Goal: Information Seeking & Learning: Learn about a topic

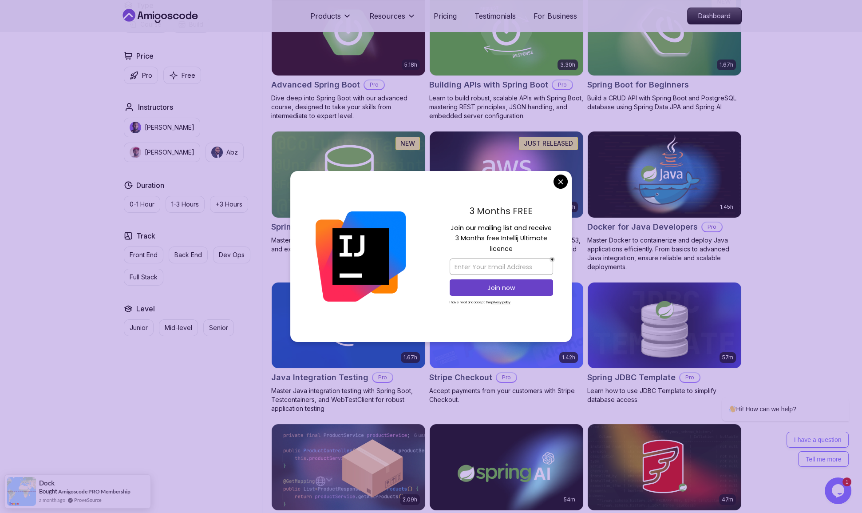
scroll to position [278, 0]
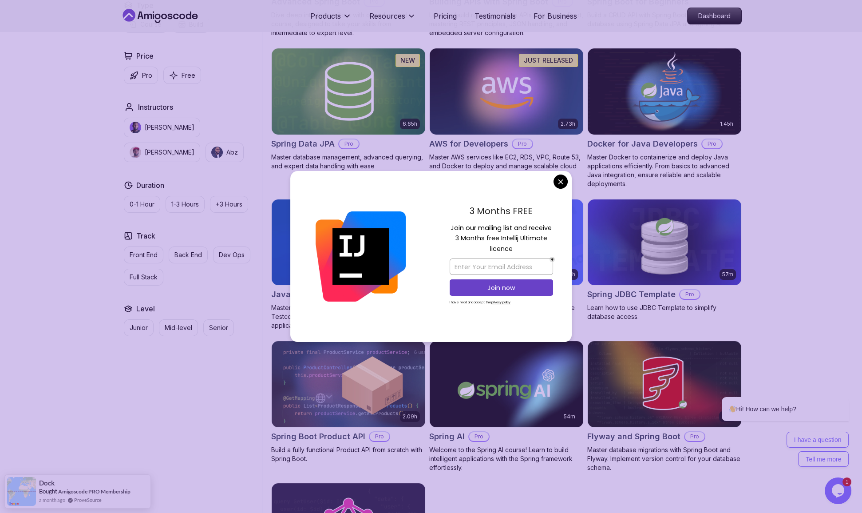
click at [554, 179] on div "3 Months FREE Join our mailing list and receive 3 Months free Intellij Ultimate…" at bounding box center [430, 256] width 281 height 171
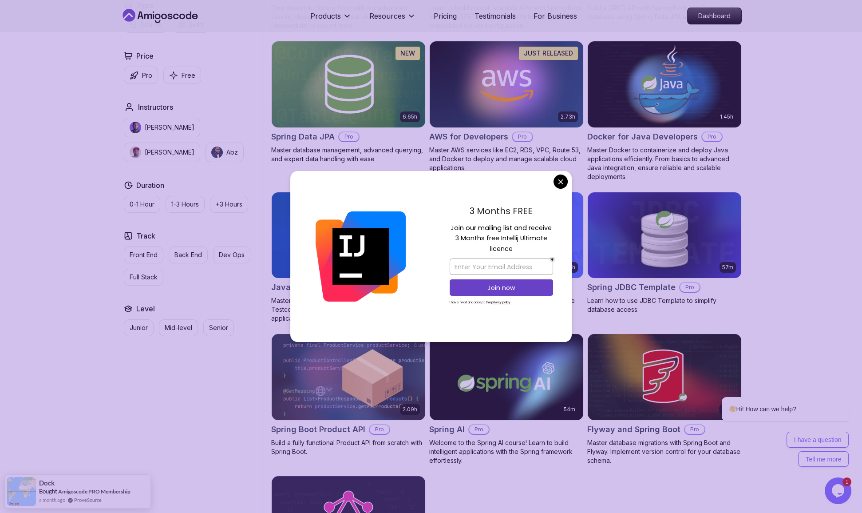
click at [557, 187] on body "Products Resources Pricing Testimonials For Business Dashboard Products Resourc…" at bounding box center [431, 357] width 862 height 1450
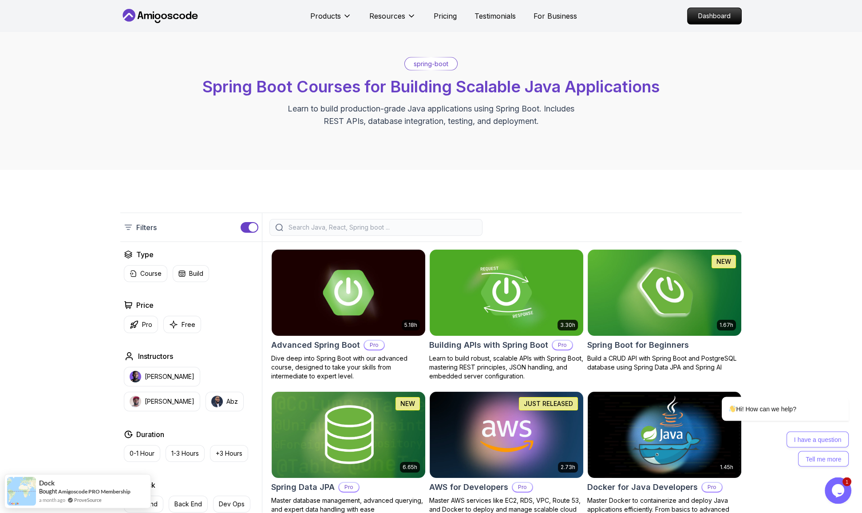
scroll to position [0, 0]
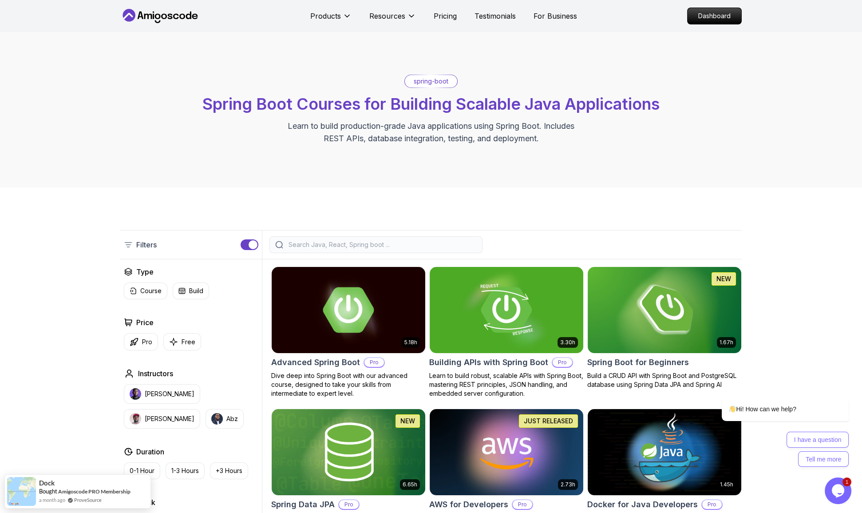
click at [221, 95] on div "spring-boot Spring Boot Courses for Building Scalable Java Applications Learn t…" at bounding box center [431, 110] width 622 height 70
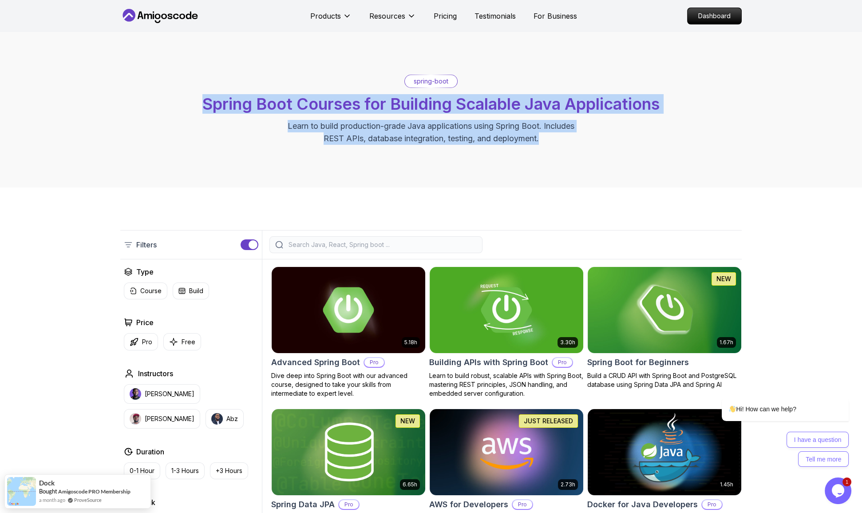
drag, startPoint x: 202, startPoint y: 96, endPoint x: 616, endPoint y: 137, distance: 415.8
click at [613, 145] on div "spring-boot Spring Boot Courses for Building Scalable Java Applications Learn t…" at bounding box center [431, 109] width 862 height 155
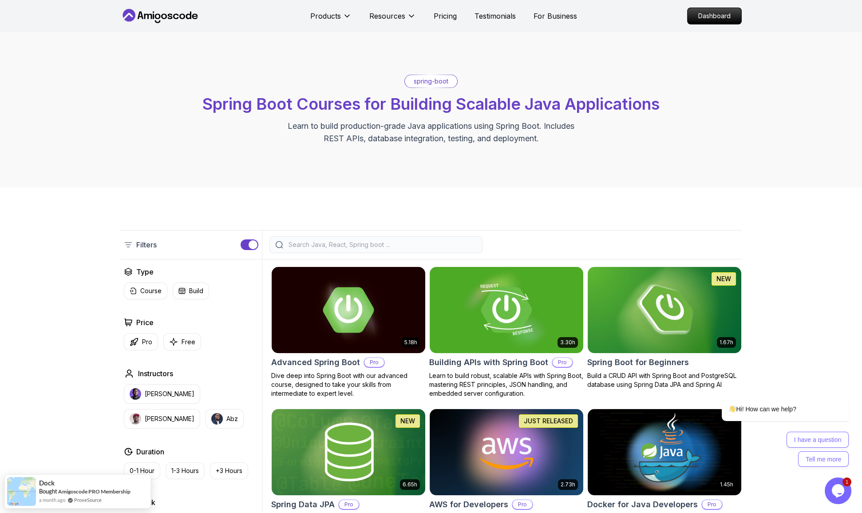
click at [618, 134] on div "spring-boot Spring Boot Courses for Building Scalable Java Applications Learn t…" at bounding box center [431, 109] width 862 height 155
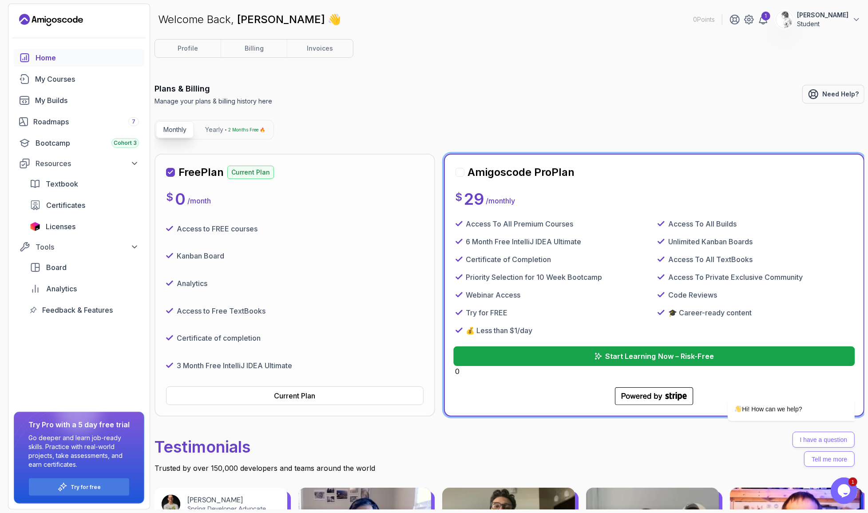
click at [515, 346] on button "Start Learning Now – Risk-Free" at bounding box center [653, 356] width 401 height 20
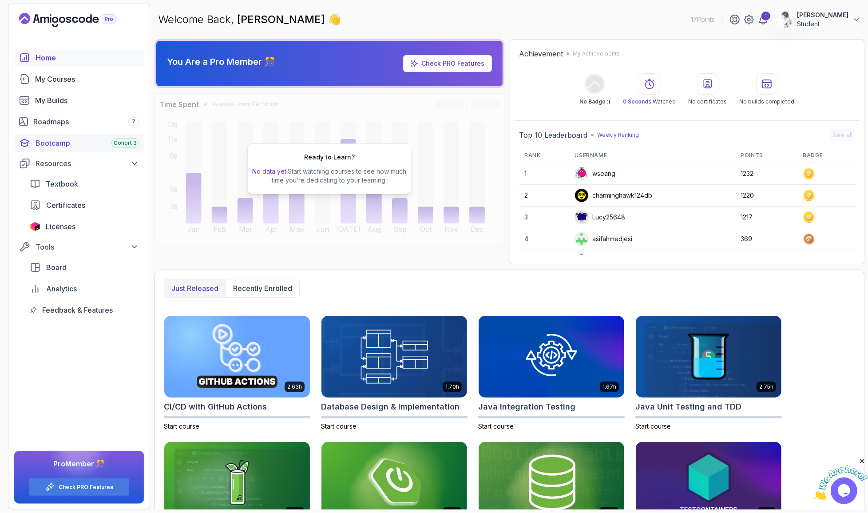
click at [57, 138] on div "Bootcamp Cohort 3" at bounding box center [87, 143] width 103 height 11
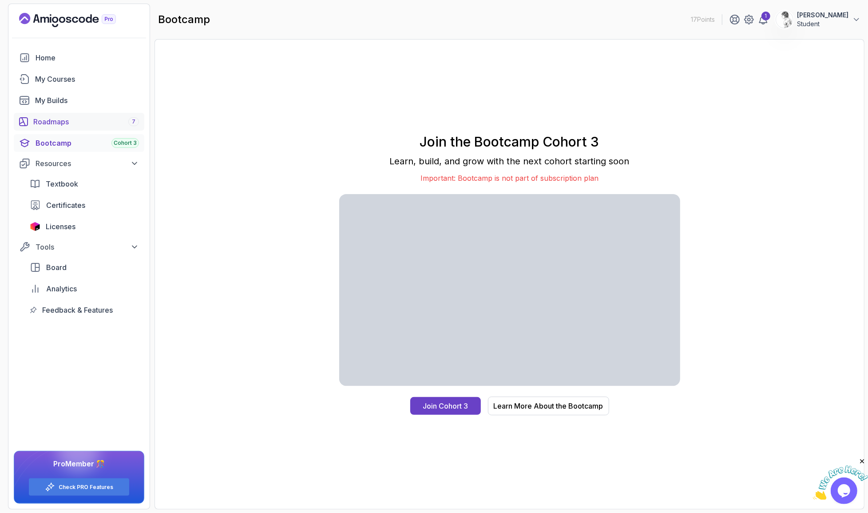
click at [83, 116] on div "Roadmaps 7" at bounding box center [86, 121] width 106 height 11
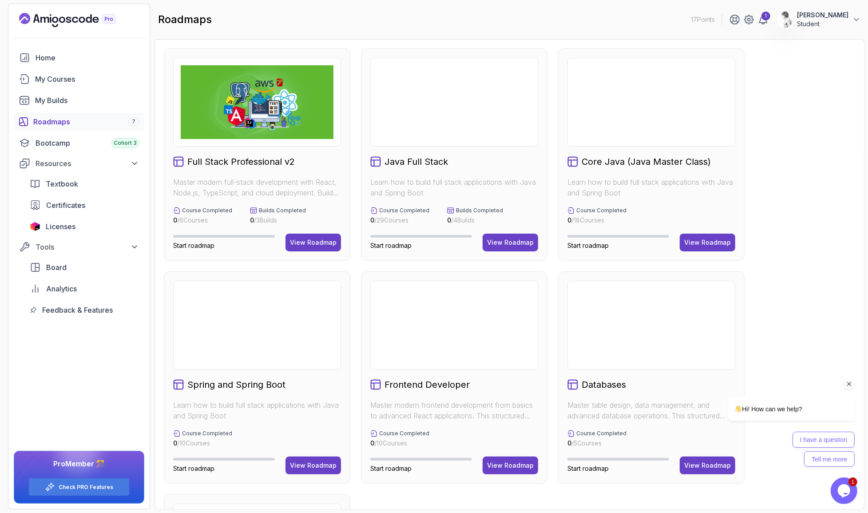
click at [850, 380] on icon "Chat attention grabber" at bounding box center [849, 384] width 8 height 8
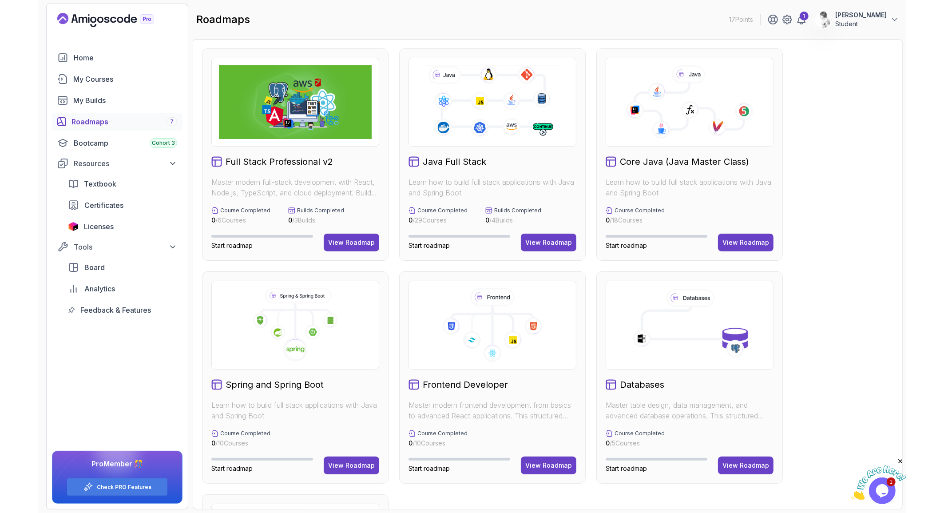
scroll to position [101, 0]
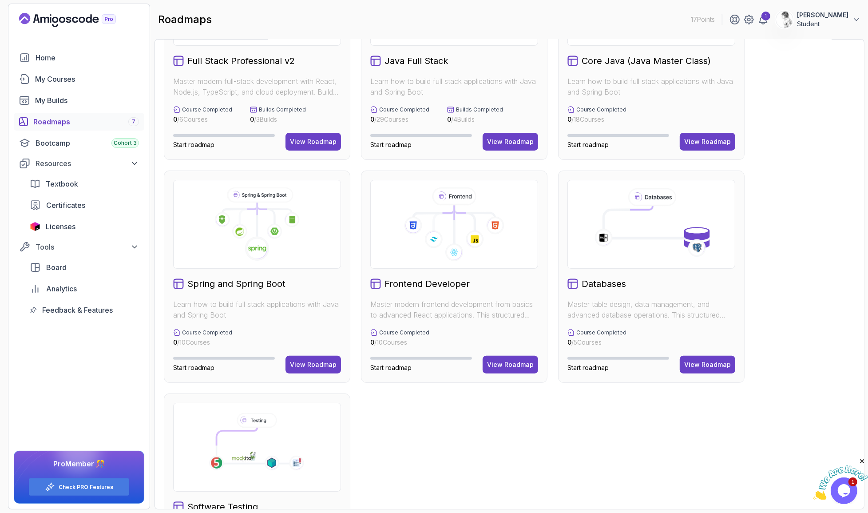
click at [75, 339] on div "Home My Courses My Builds Roadmaps 7 Bootcamp Cohort 3 Resources Textbook Certi…" at bounding box center [78, 279] width 141 height 460
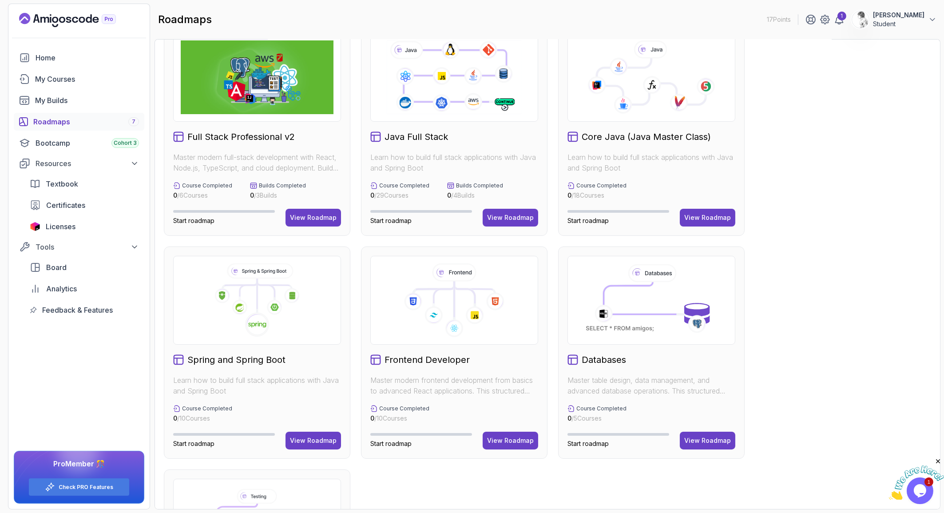
scroll to position [50, 0]
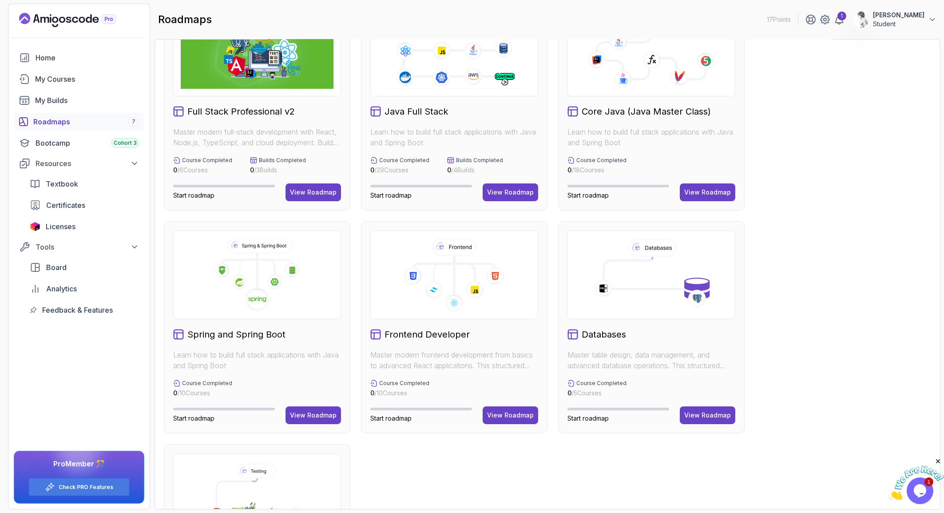
drag, startPoint x: 296, startPoint y: 92, endPoint x: 310, endPoint y: 99, distance: 15.9
click at [320, 95] on div "Full Stack Professional v2 Master modern full-stack development with React, Nod…" at bounding box center [257, 104] width 186 height 212
drag, startPoint x: 310, startPoint y: 99, endPoint x: 178, endPoint y: 101, distance: 132.3
click at [178, 105] on div "Full Stack Professional v2" at bounding box center [257, 111] width 168 height 12
drag, startPoint x: 271, startPoint y: 124, endPoint x: 278, endPoint y: 129, distance: 8.4
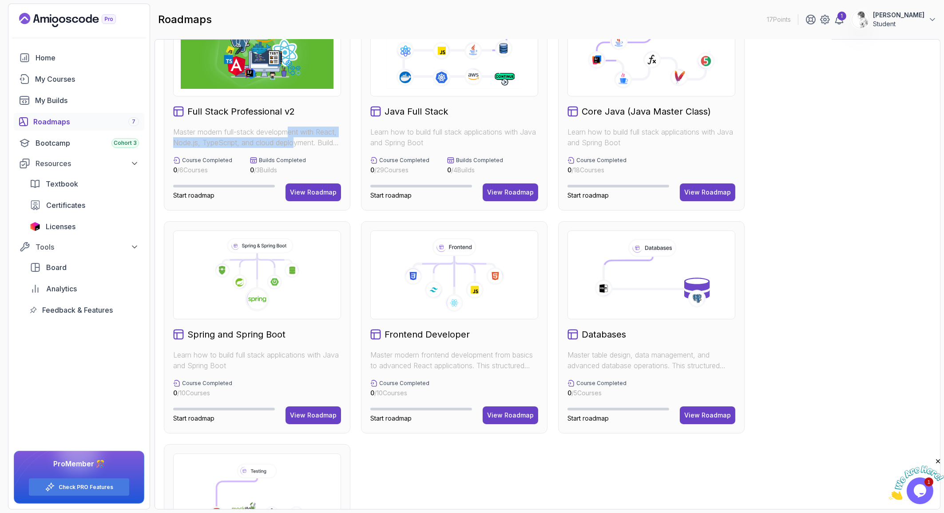
click at [278, 129] on p "Master modern full-stack development with React, Node.js, TypeScript, and cloud…" at bounding box center [257, 137] width 168 height 21
click at [279, 129] on p "Master modern full-stack development with React, Node.js, TypeScript, and cloud…" at bounding box center [257, 137] width 168 height 21
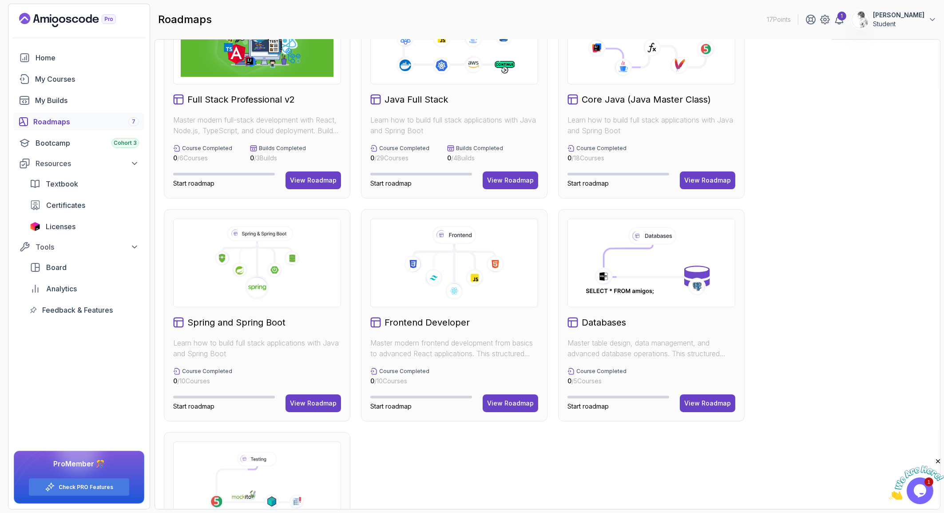
scroll to position [59, 0]
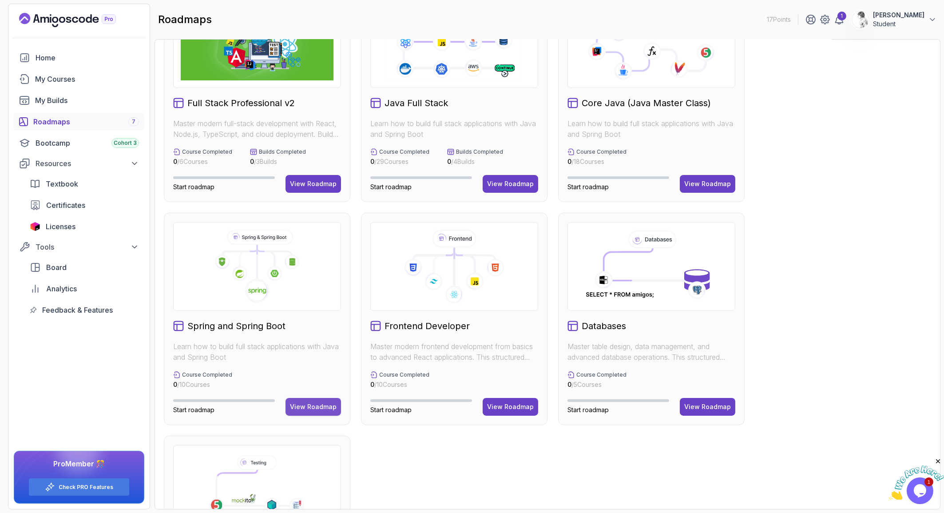
click at [310, 402] on div "View Roadmap" at bounding box center [313, 406] width 47 height 9
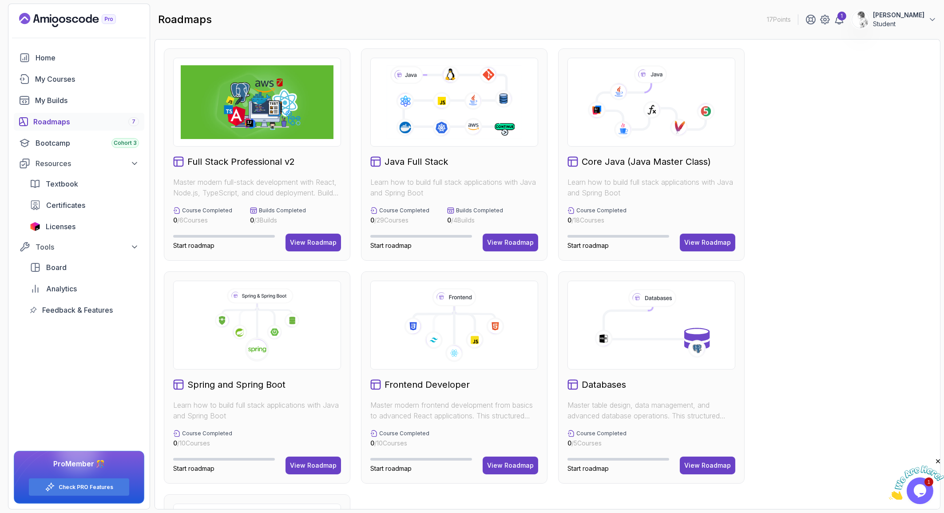
click at [269, 143] on div "Full Stack Professional v2 Master modern full-stack development with React, Nod…" at bounding box center [257, 154] width 186 height 212
drag, startPoint x: 303, startPoint y: 221, endPoint x: 304, endPoint y: 216, distance: 5.1
click at [303, 238] on div "View Roadmap" at bounding box center [313, 242] width 47 height 9
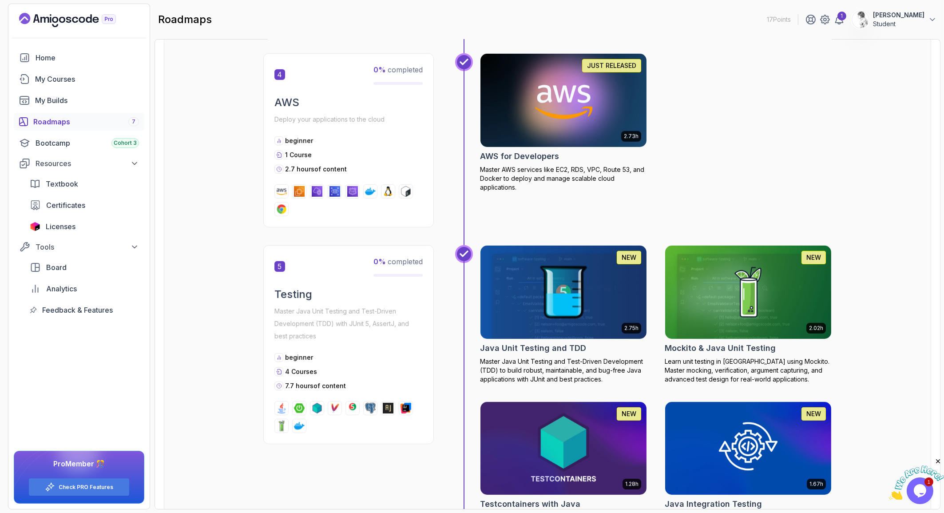
scroll to position [598, 0]
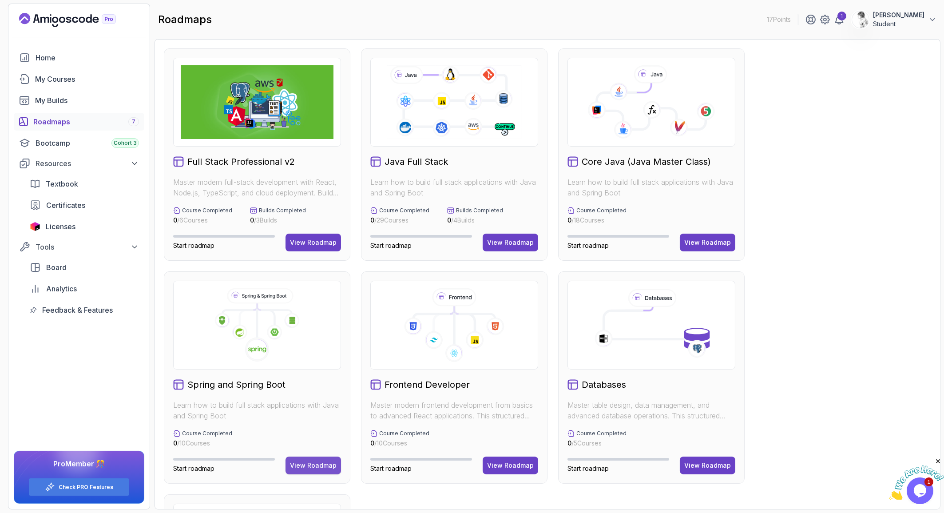
click at [308, 461] on div "View Roadmap" at bounding box center [313, 465] width 47 height 9
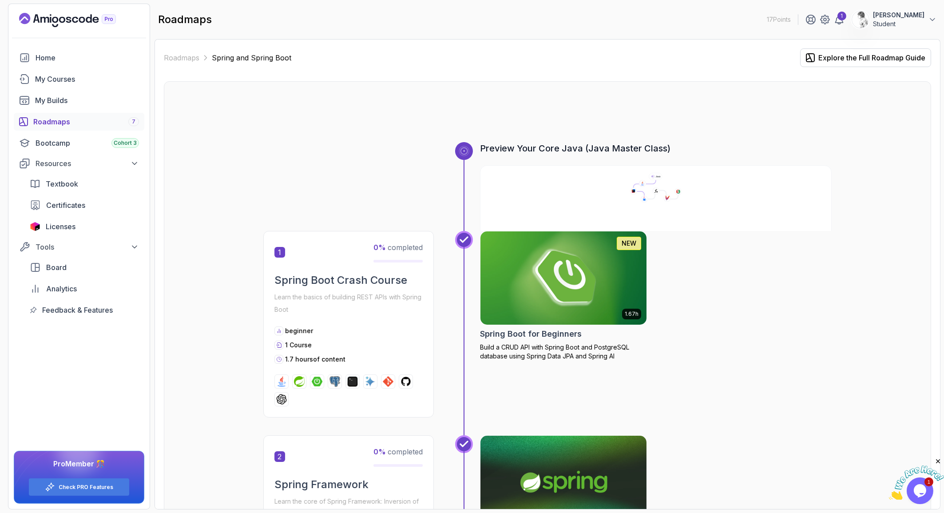
click at [527, 234] on img at bounding box center [563, 278] width 174 height 98
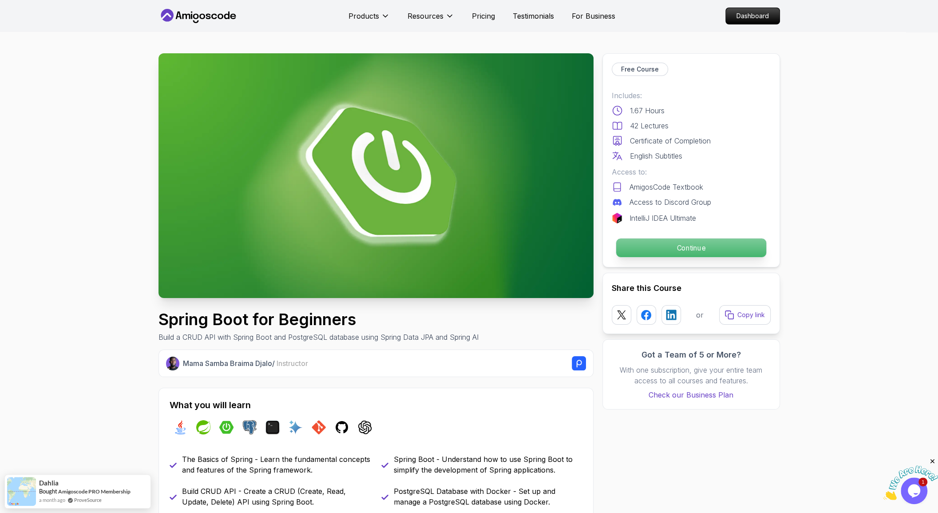
click at [636, 238] on p "Continue" at bounding box center [691, 247] width 150 height 19
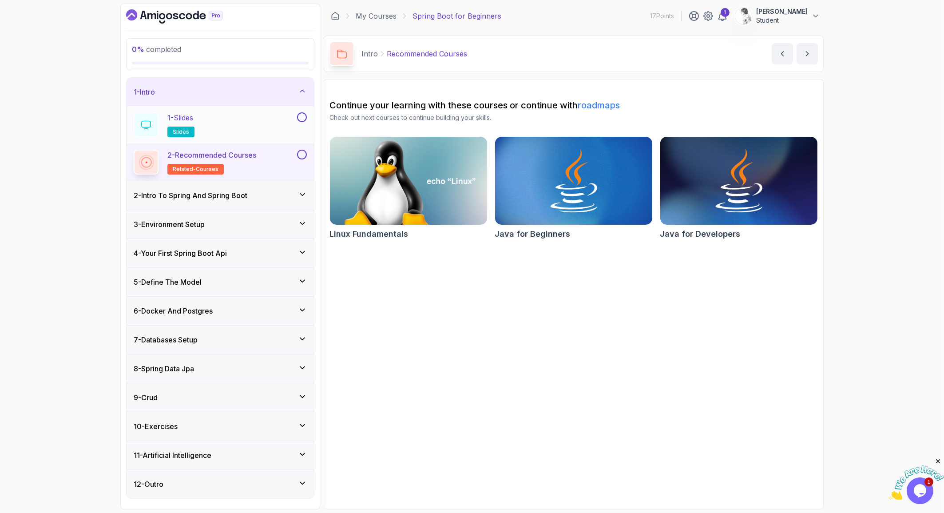
click at [242, 112] on div "1 - Slides slides" at bounding box center [215, 124] width 162 height 25
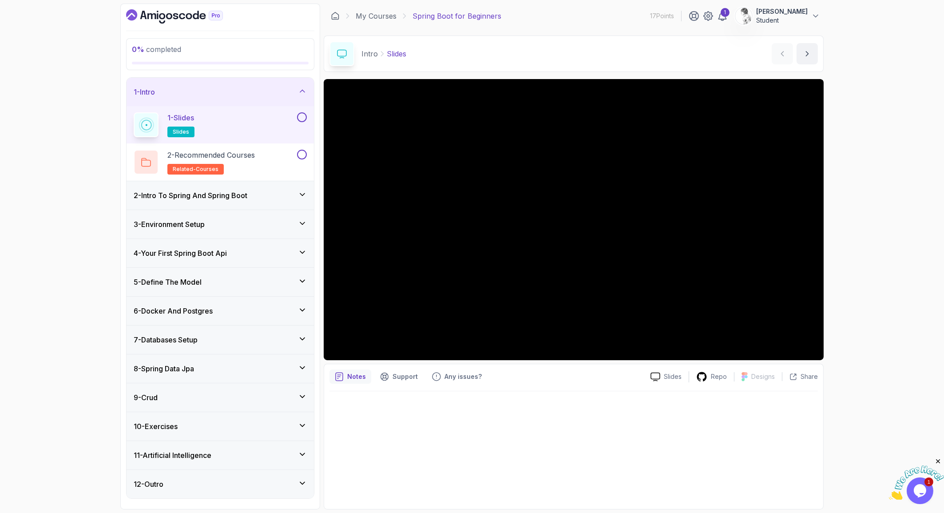
click at [302, 112] on button at bounding box center [302, 117] width 10 height 10
click at [274, 150] on div "2 - Recommended Courses related-courses" at bounding box center [215, 162] width 162 height 25
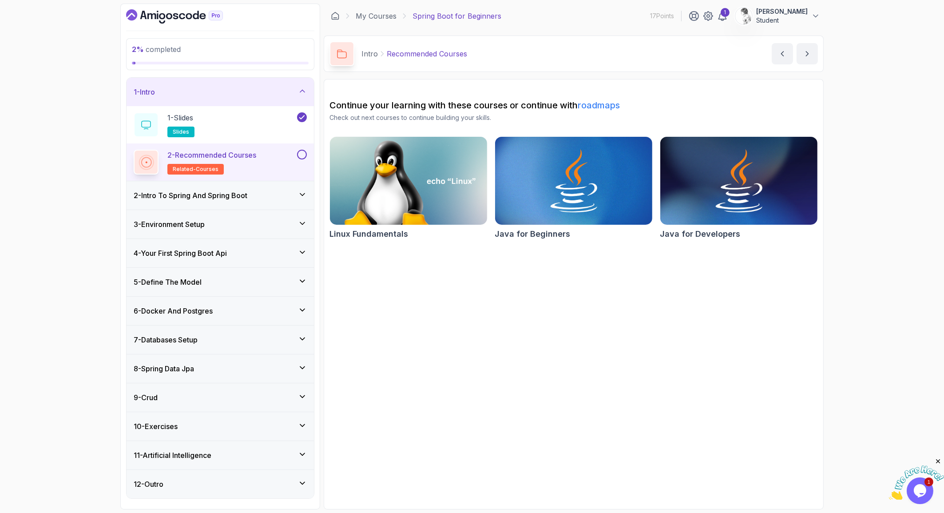
click at [305, 150] on button at bounding box center [302, 155] width 10 height 10
drag, startPoint x: 258, startPoint y: 170, endPoint x: 266, endPoint y: 173, distance: 8.4
click at [258, 190] on div "2 - Intro To Spring And Spring Boot" at bounding box center [220, 195] width 173 height 11
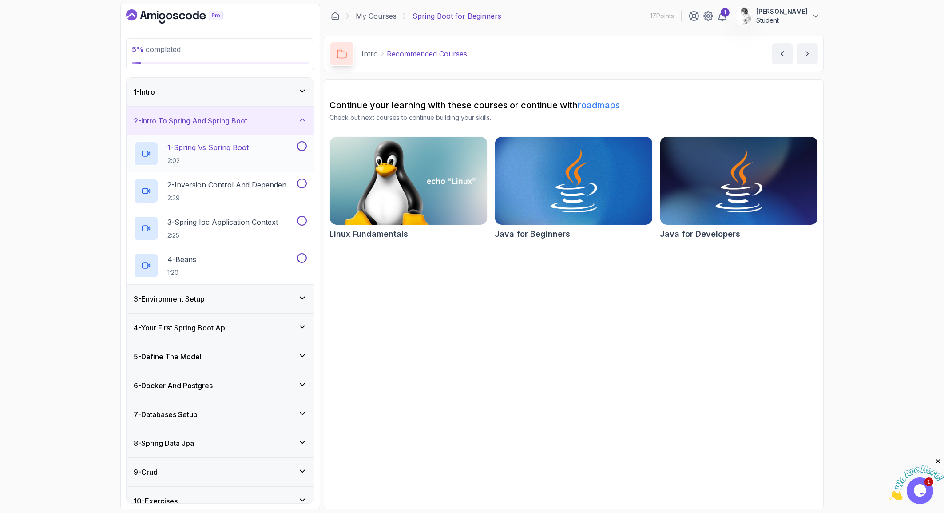
click at [245, 141] on div "1 - Spring Vs Spring Boot 2:02" at bounding box center [215, 153] width 162 height 25
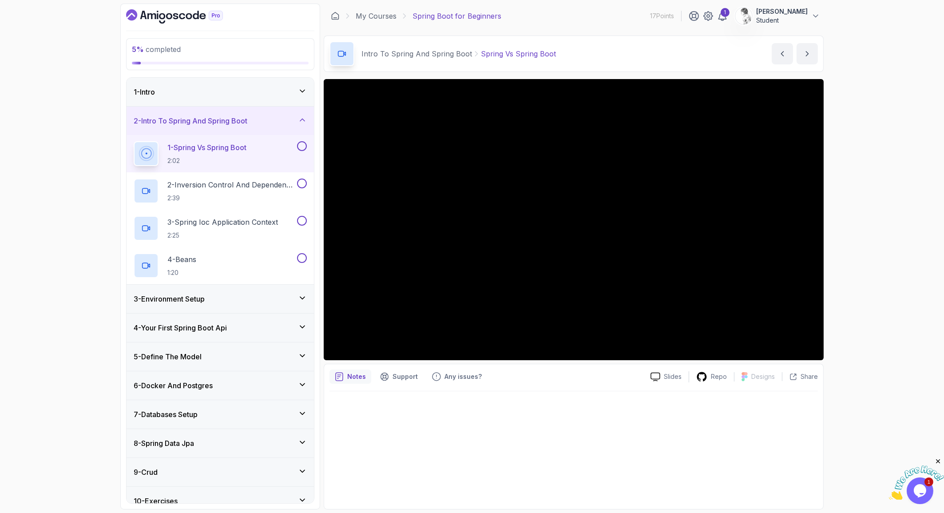
click at [416, 425] on div at bounding box center [573, 447] width 488 height 112
click at [164, 438] on h3 "8 - Spring Data Jpa" at bounding box center [164, 443] width 60 height 11
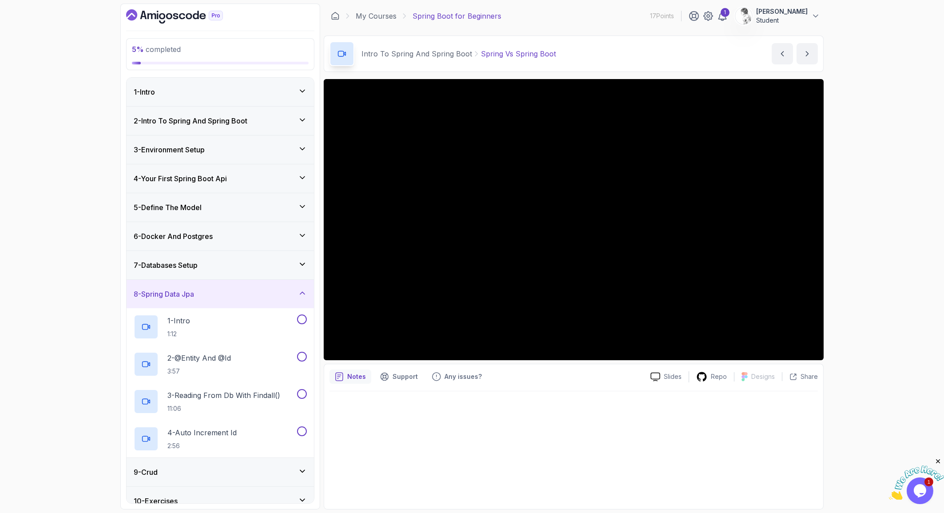
click at [200, 280] on div "8 - Spring Data Jpa" at bounding box center [220, 294] width 187 height 28
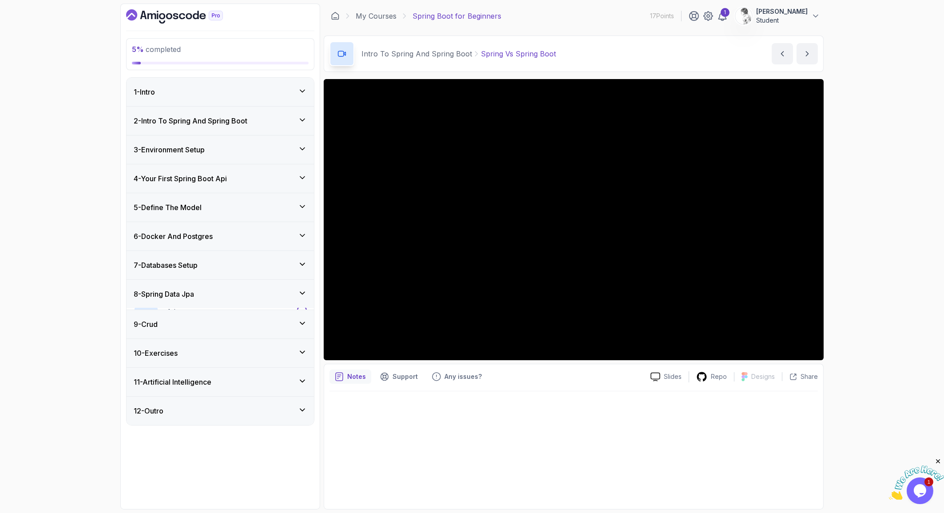
click at [428, 230] on div at bounding box center [574, 219] width 500 height 281
click at [251, 231] on div "6 - Docker And Postgres" at bounding box center [220, 236] width 173 height 11
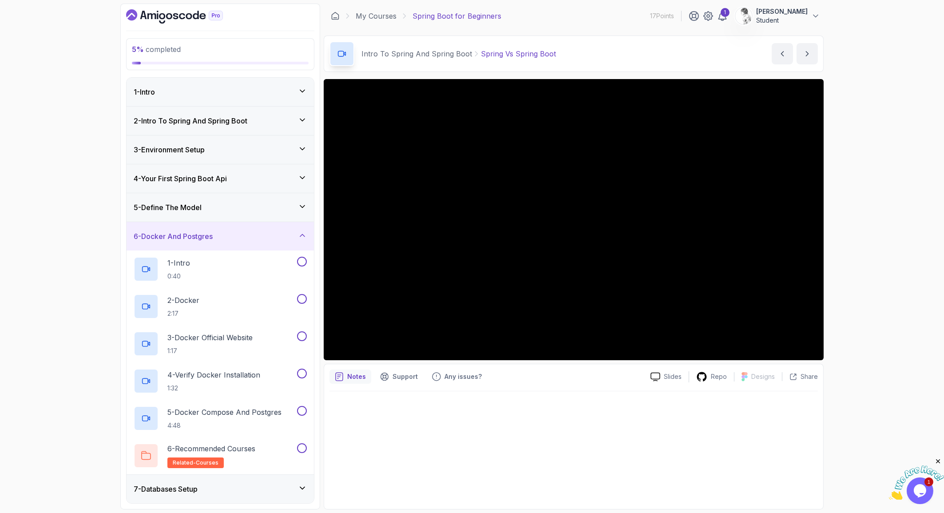
click at [251, 231] on div "6 - Docker And Postgres" at bounding box center [220, 236] width 173 height 11
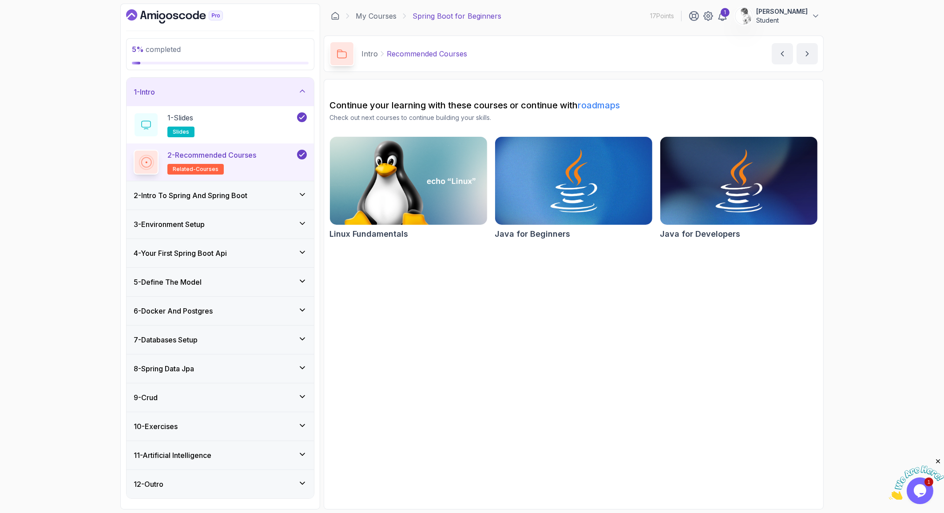
click at [447, 309] on section "Continue your learning with these courses or continue with roadmaps Check out n…" at bounding box center [574, 294] width 500 height 430
click at [202, 190] on h3 "2 - Intro To Spring And Spring Boot" at bounding box center [191, 195] width 114 height 11
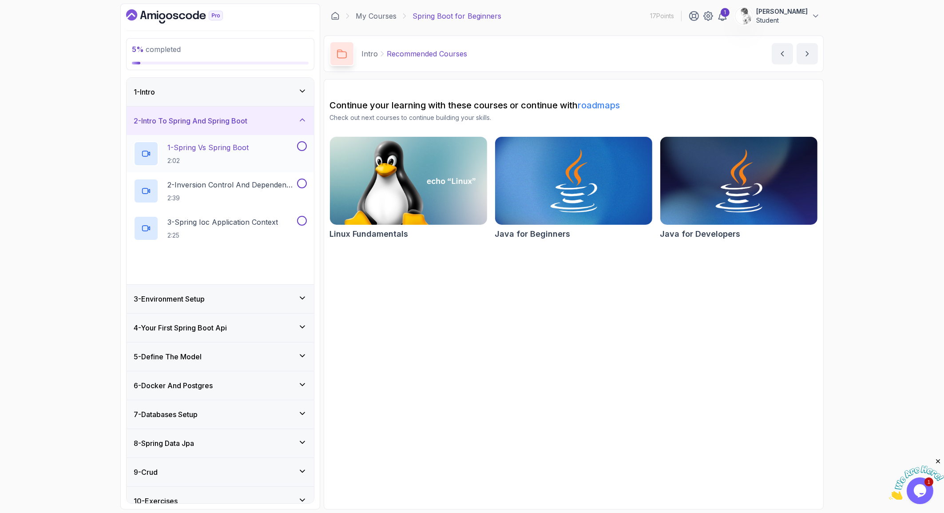
click at [200, 142] on h2 "1 - Spring Vs Spring Boot 2:02" at bounding box center [207, 153] width 81 height 23
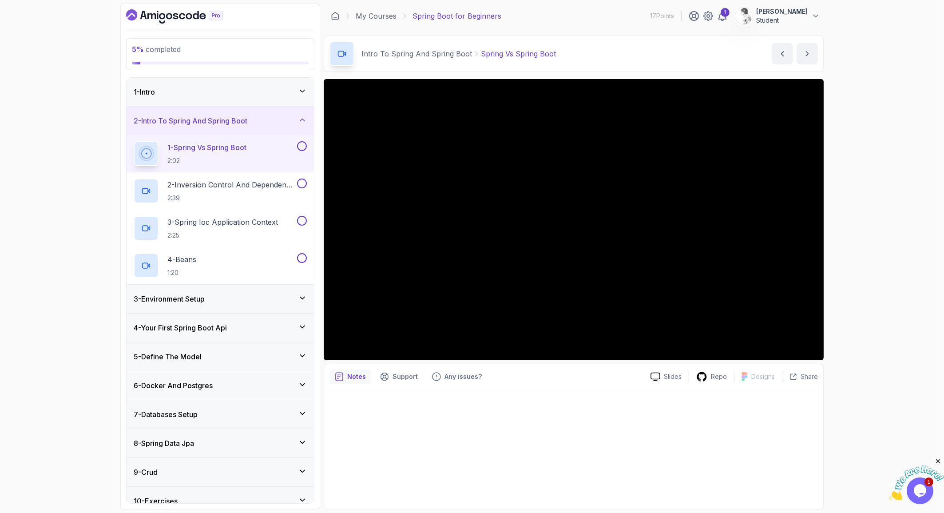
click at [334, 341] on div at bounding box center [574, 219] width 500 height 281
click at [84, 232] on div "5 % completed 1 - Intro 2 - Intro To Spring And Spring Boot 1 - Spring Vs Sprin…" at bounding box center [472, 256] width 944 height 513
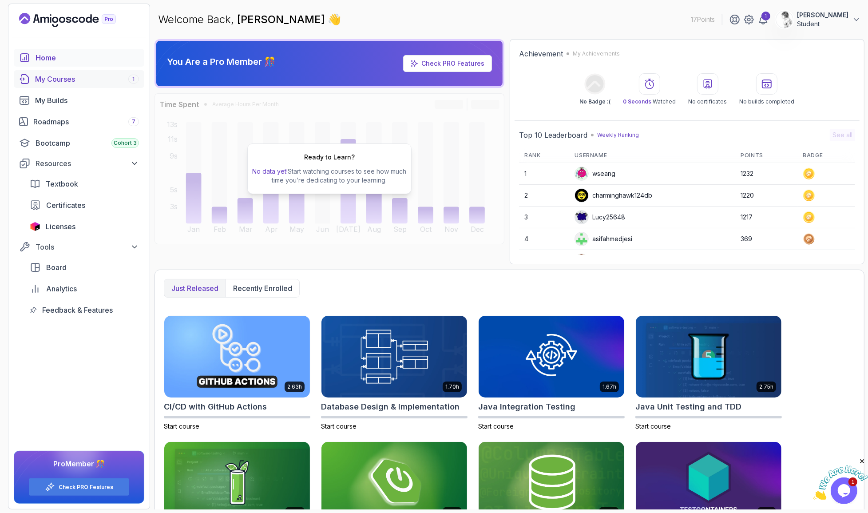
click at [77, 80] on link "My Courses 1" at bounding box center [79, 79] width 131 height 18
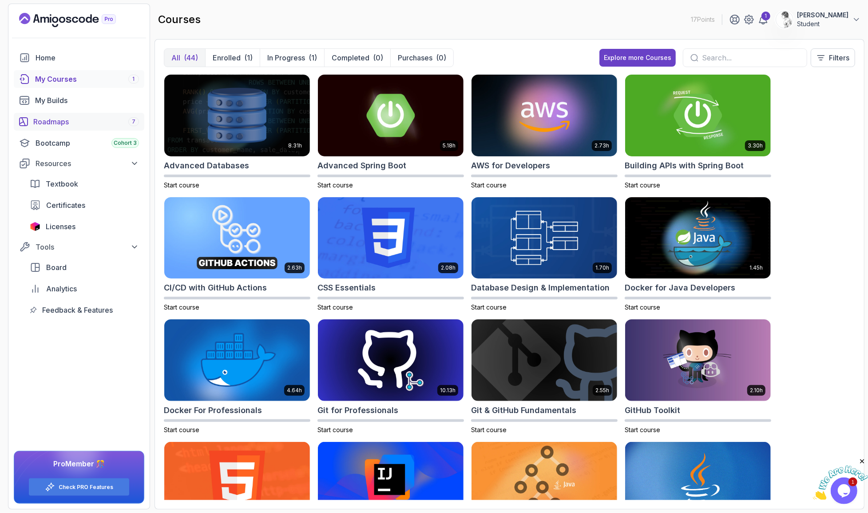
click at [45, 116] on div "Roadmaps 7" at bounding box center [86, 121] width 106 height 11
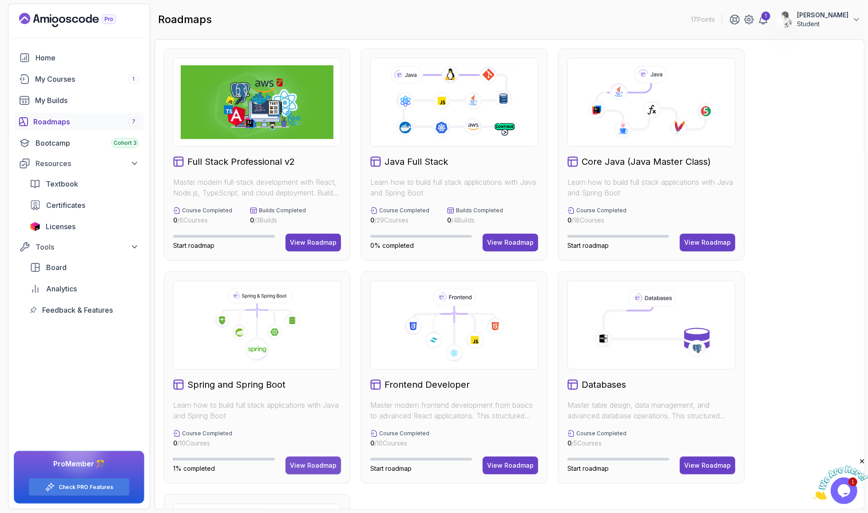
click at [322, 461] on div "View Roadmap" at bounding box center [313, 465] width 47 height 9
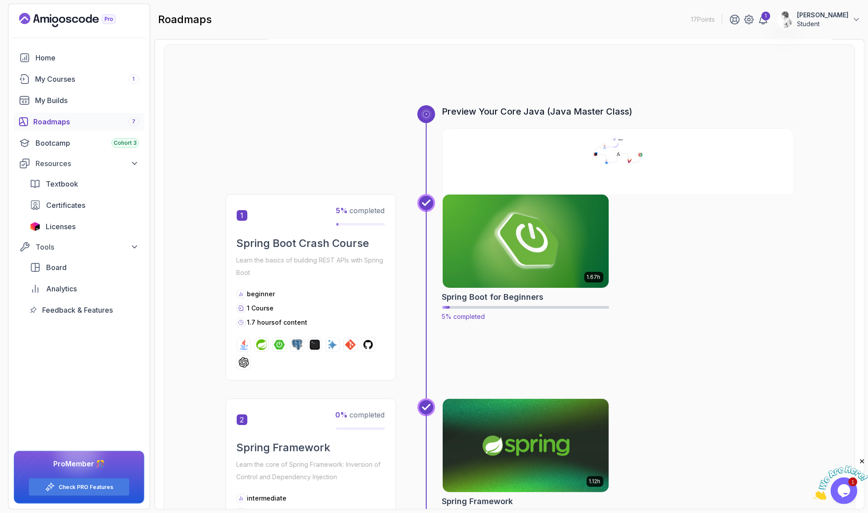
scroll to position [50, 0]
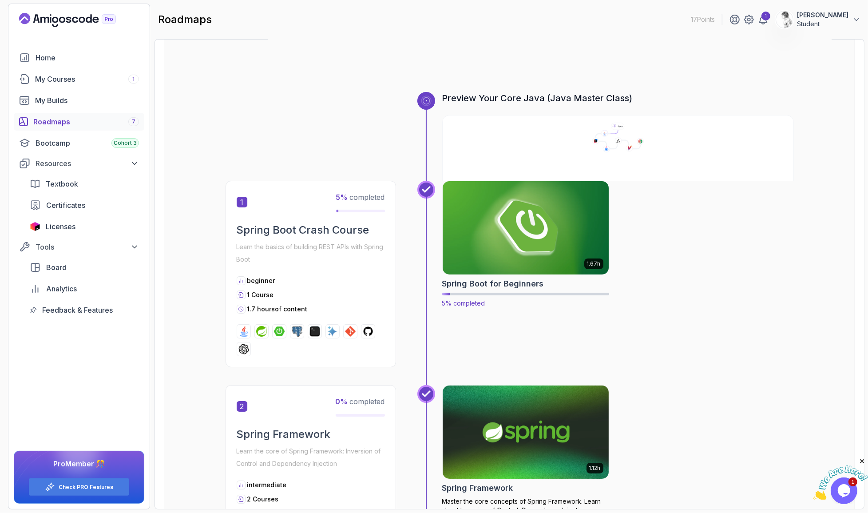
click at [497, 179] on img at bounding box center [525, 228] width 174 height 98
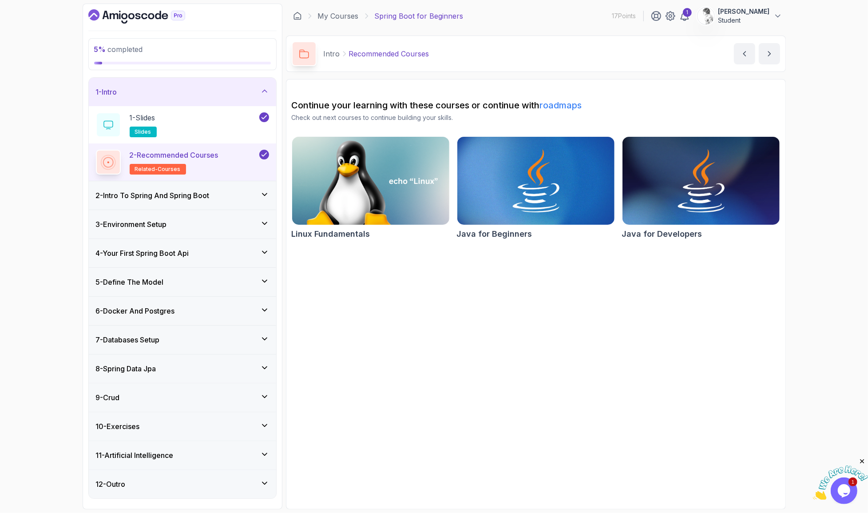
click at [192, 181] on div "2 - Intro To Spring And Spring Boot" at bounding box center [182, 195] width 187 height 28
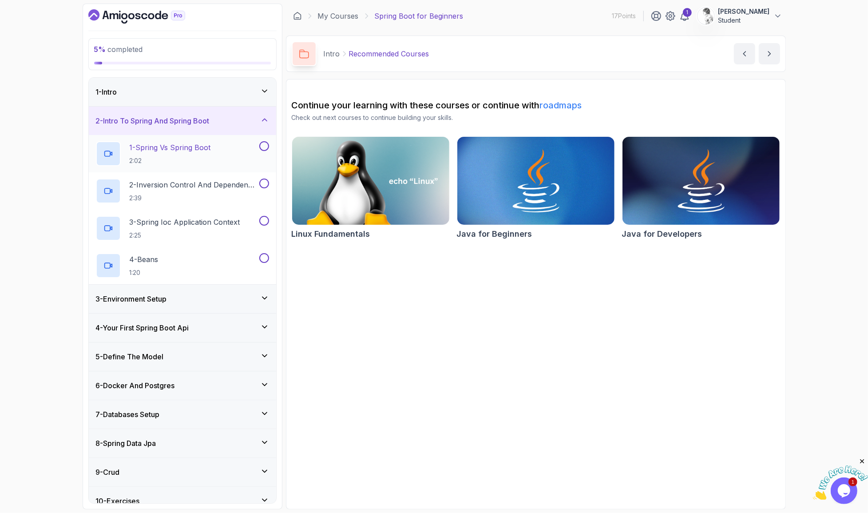
click at [251, 141] on div "1 - Spring Vs Spring Boot 2:02" at bounding box center [177, 153] width 162 height 25
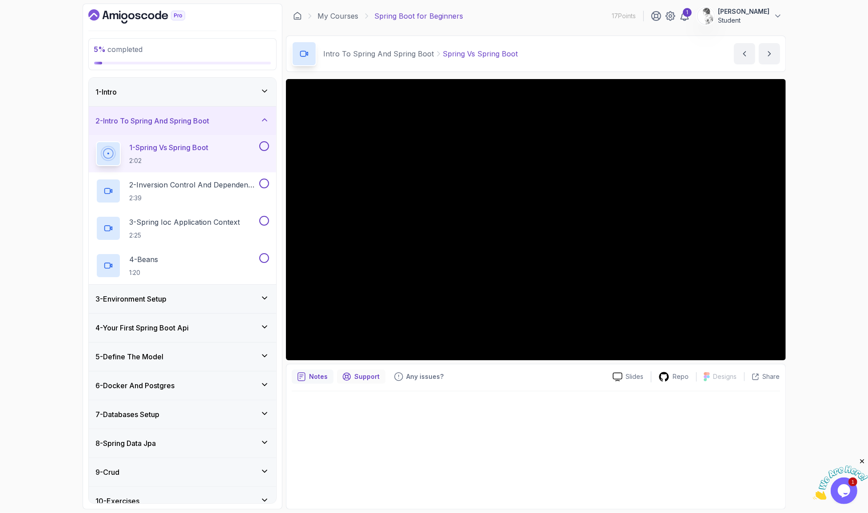
click at [353, 369] on div "Support" at bounding box center [361, 376] width 48 height 14
click at [309, 372] on p "Notes" at bounding box center [318, 376] width 19 height 9
click at [246, 179] on h2 "2 - Inversion Control And Dependency Injection 2:39" at bounding box center [194, 190] width 128 height 23
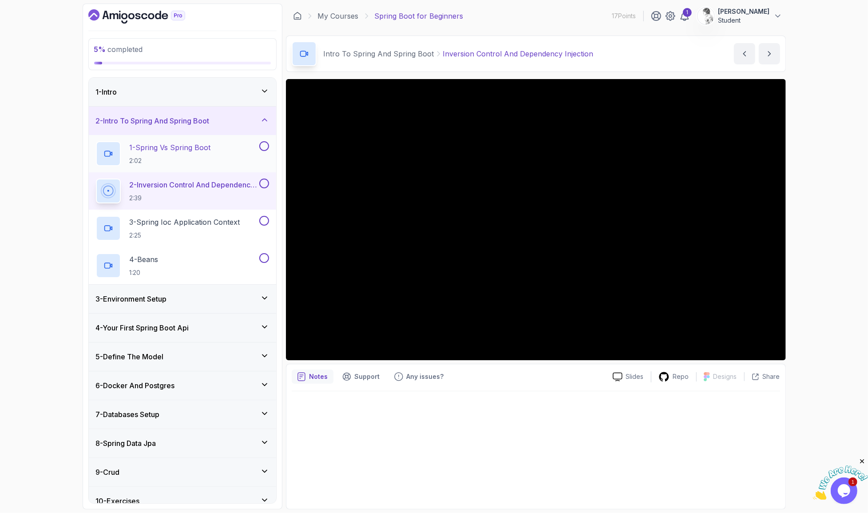
click at [226, 141] on div "1 - Spring Vs Spring Boot 2:02" at bounding box center [177, 153] width 162 height 25
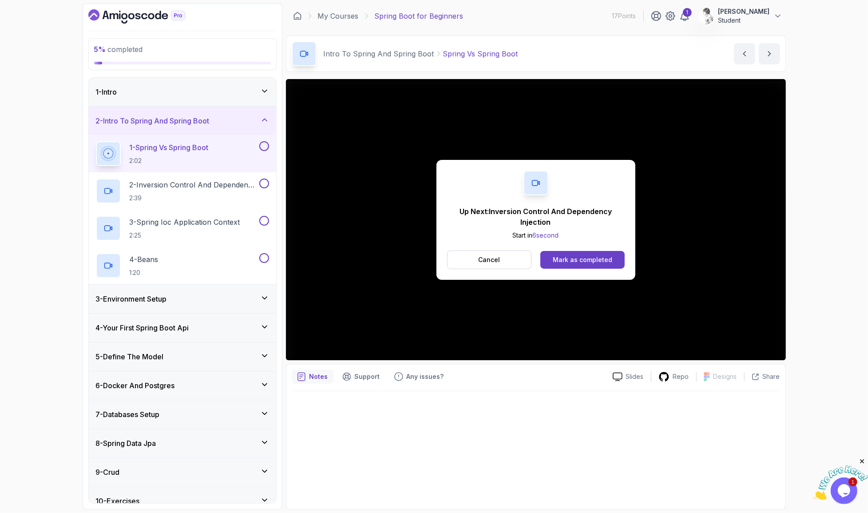
click at [265, 141] on button at bounding box center [264, 146] width 10 height 10
drag, startPoint x: 324, startPoint y: 299, endPoint x: 523, endPoint y: 264, distance: 202.5
click at [327, 297] on div "Up Next: Inversion Control And Dependency Injection Start in 4 second Cancel Ma…" at bounding box center [536, 219] width 500 height 281
click at [567, 255] on div "Mark as completed" at bounding box center [582, 259] width 59 height 9
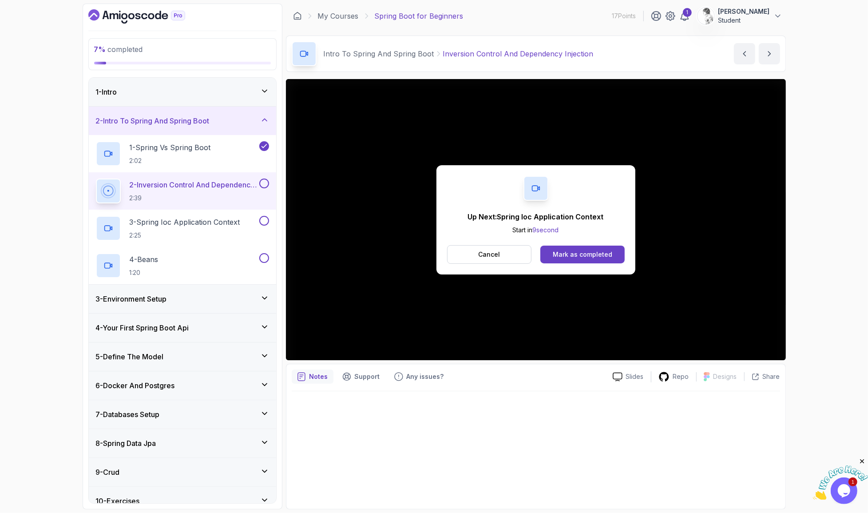
click at [268, 178] on button at bounding box center [264, 183] width 10 height 10
click at [221, 217] on p "3 - Spring Ioc Application Context" at bounding box center [185, 222] width 111 height 11
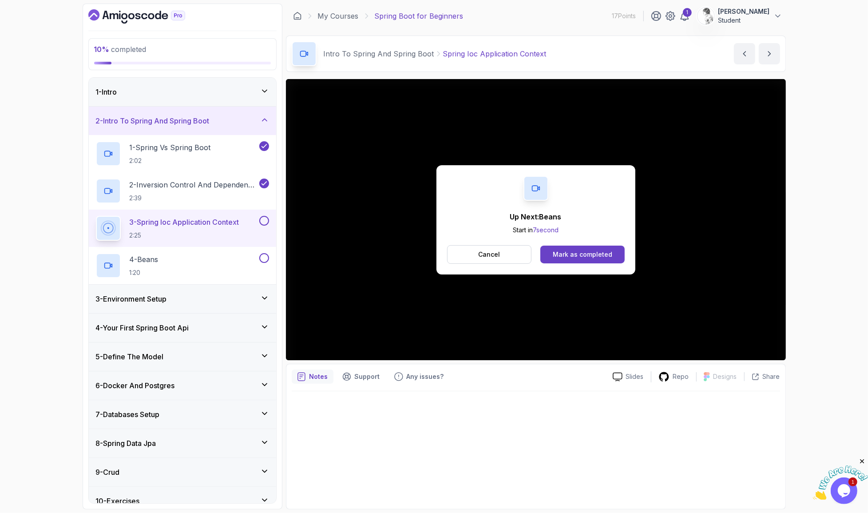
click at [263, 216] on button at bounding box center [264, 221] width 10 height 10
click at [227, 253] on div "4 - Beans 1:20" at bounding box center [177, 265] width 162 height 25
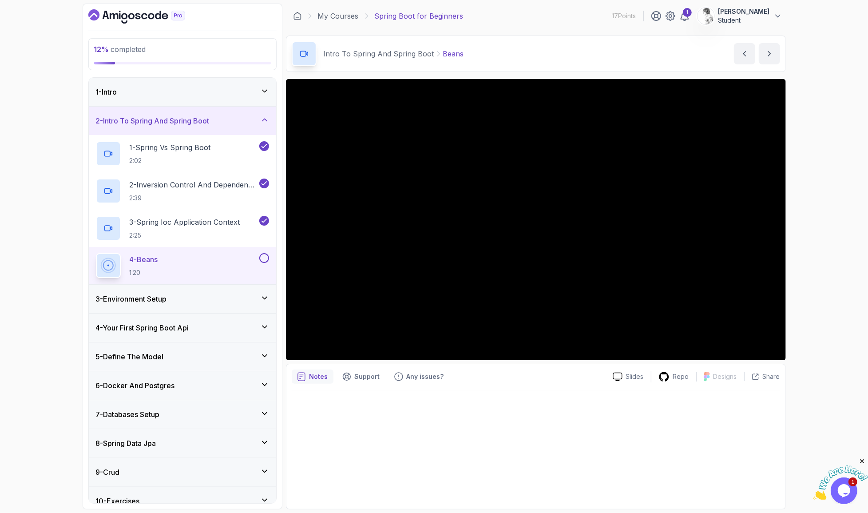
click at [224, 248] on div "4 - Beans 1:20" at bounding box center [182, 265] width 187 height 37
click at [225, 285] on div "3 - Environment Setup" at bounding box center [182, 299] width 187 height 28
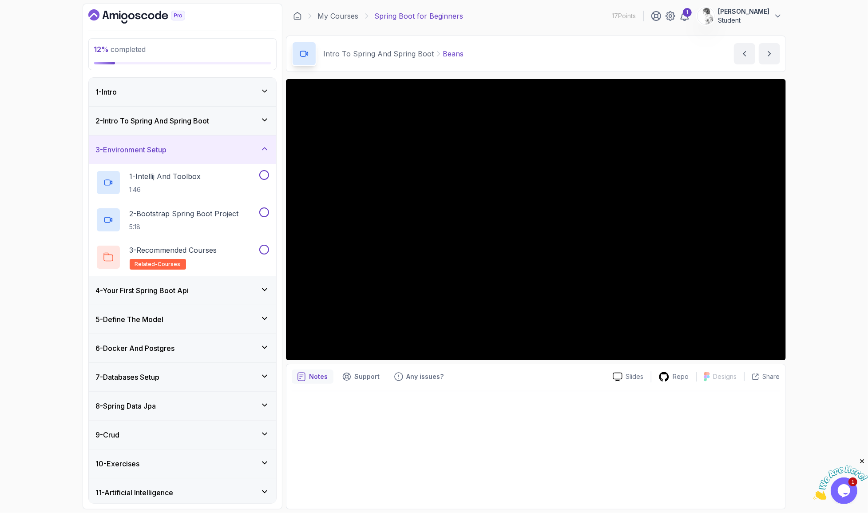
click at [222, 115] on div "2 - Intro To Spring And Spring Boot" at bounding box center [182, 120] width 173 height 11
